Goal: Navigation & Orientation: Find specific page/section

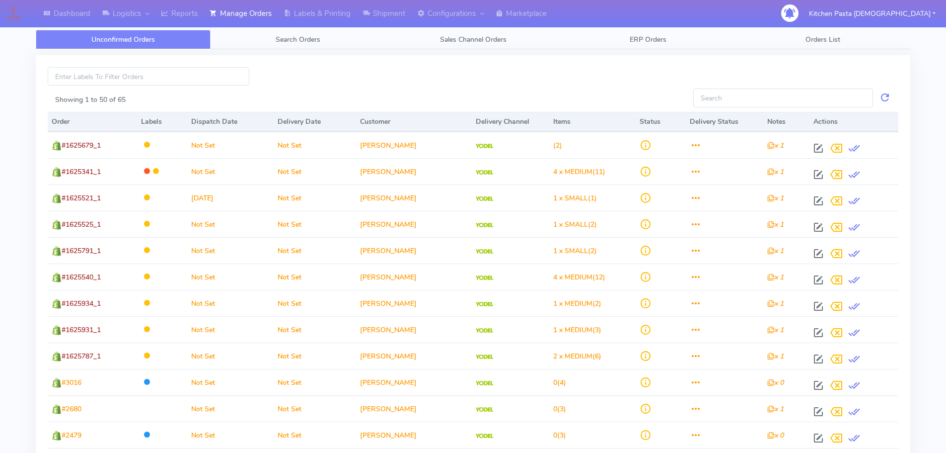
click at [14, 12] on img at bounding box center [14, 13] width 22 height 22
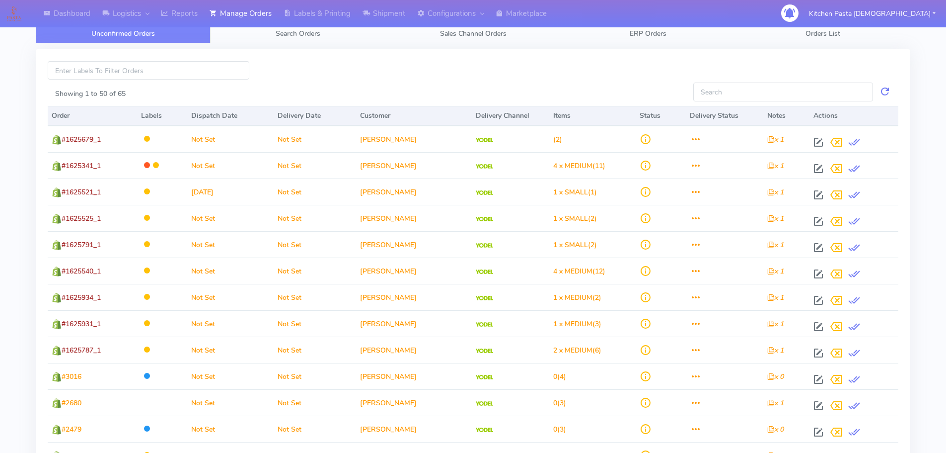
scroll to position [5, 0]
drag, startPoint x: 131, startPoint y: 476, endPoint x: 773, endPoint y: 64, distance: 763.2
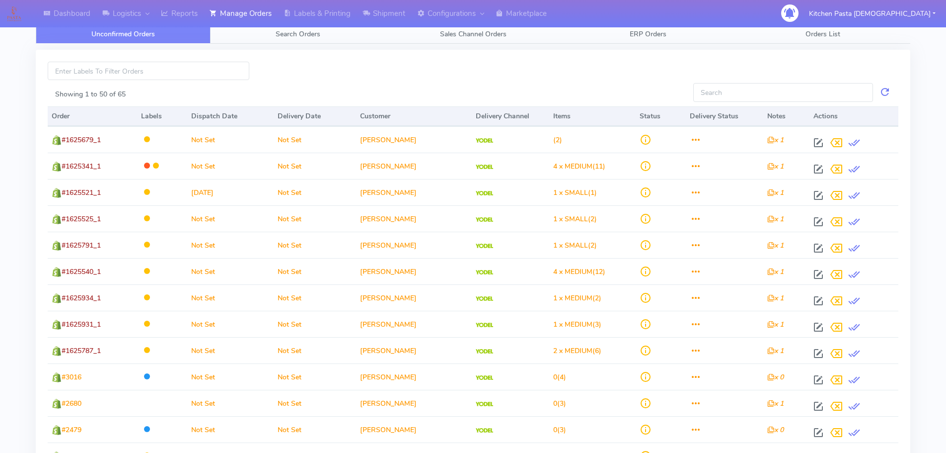
click at [773, 64] on div at bounding box center [473, 72] width 866 height 21
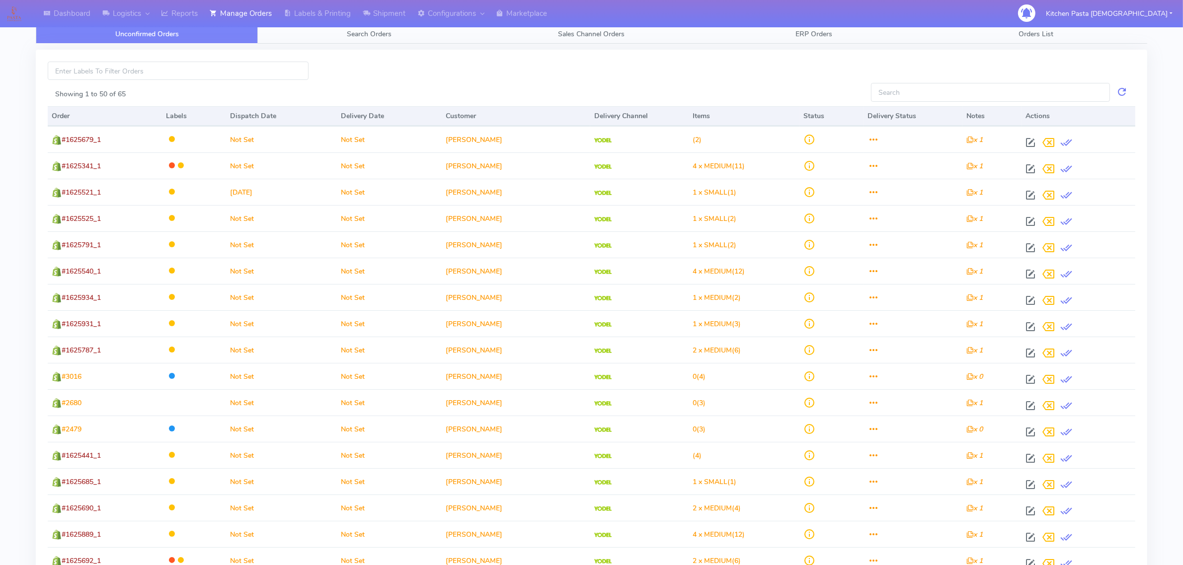
click at [953, 79] on div at bounding box center [591, 72] width 1102 height 21
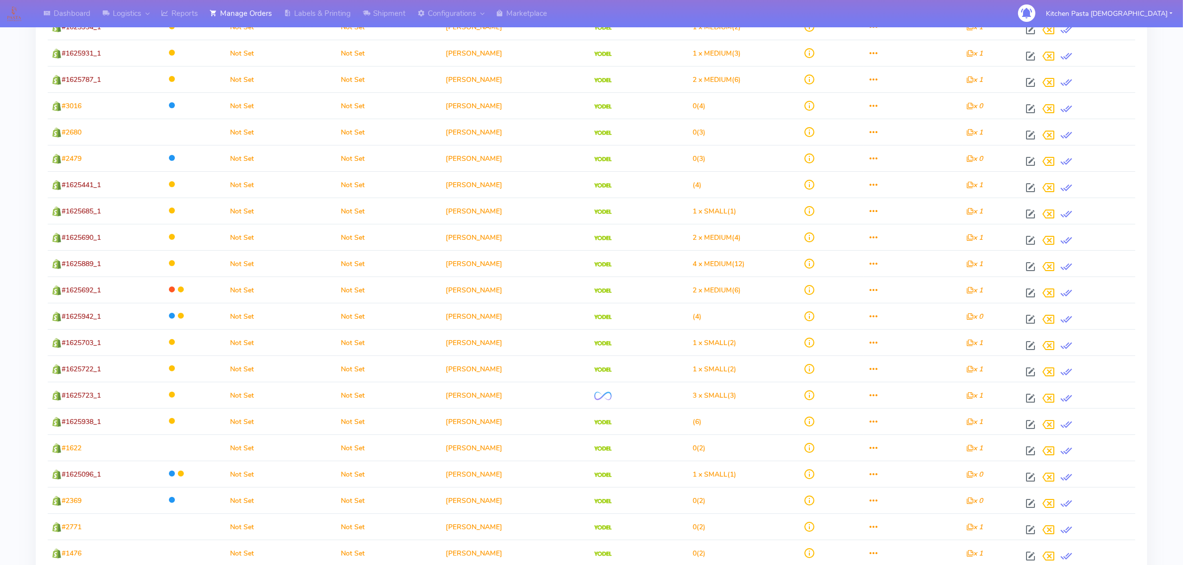
scroll to position [974, 0]
